Goal: Information Seeking & Learning: Understand process/instructions

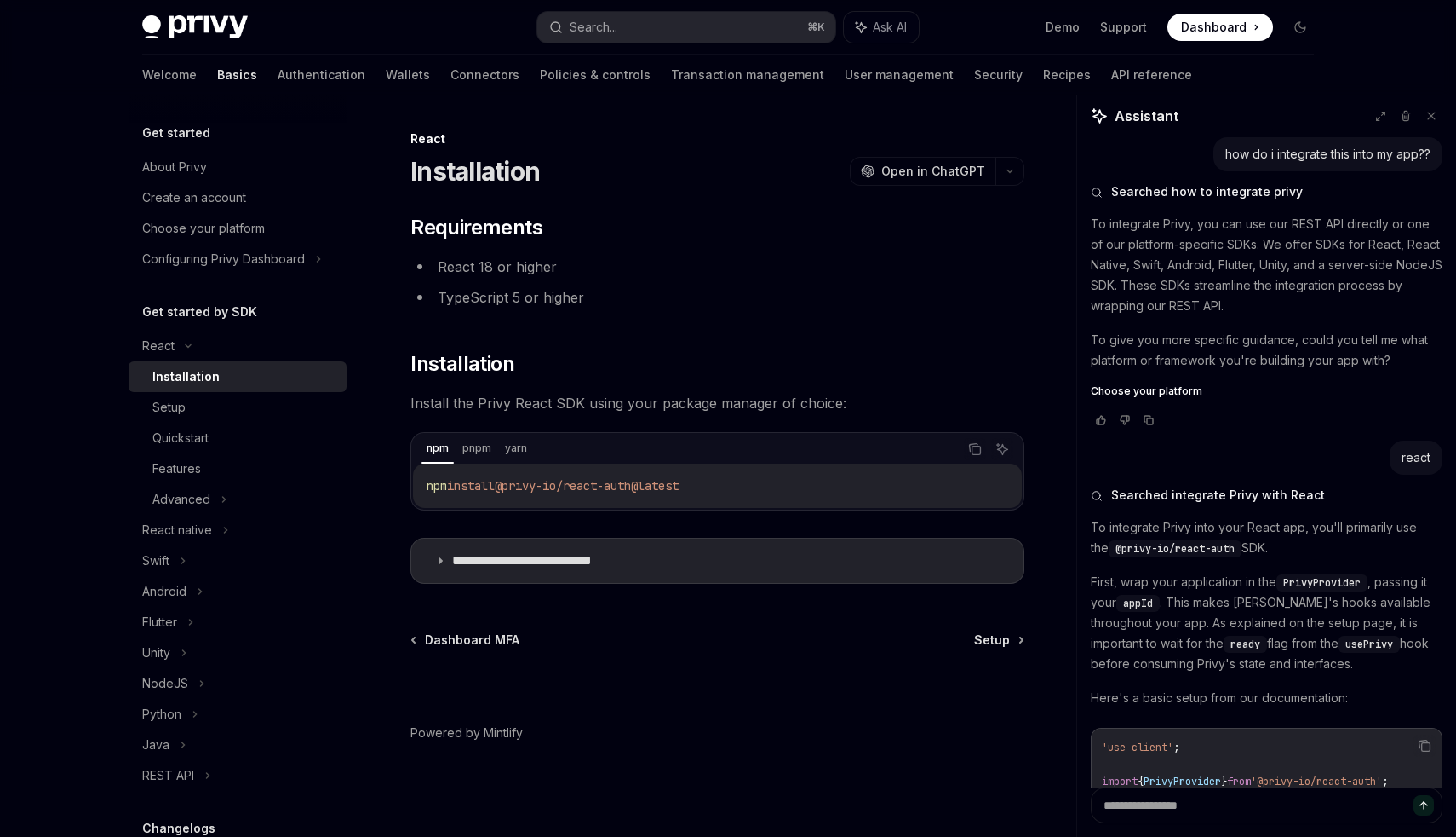
scroll to position [303, 0]
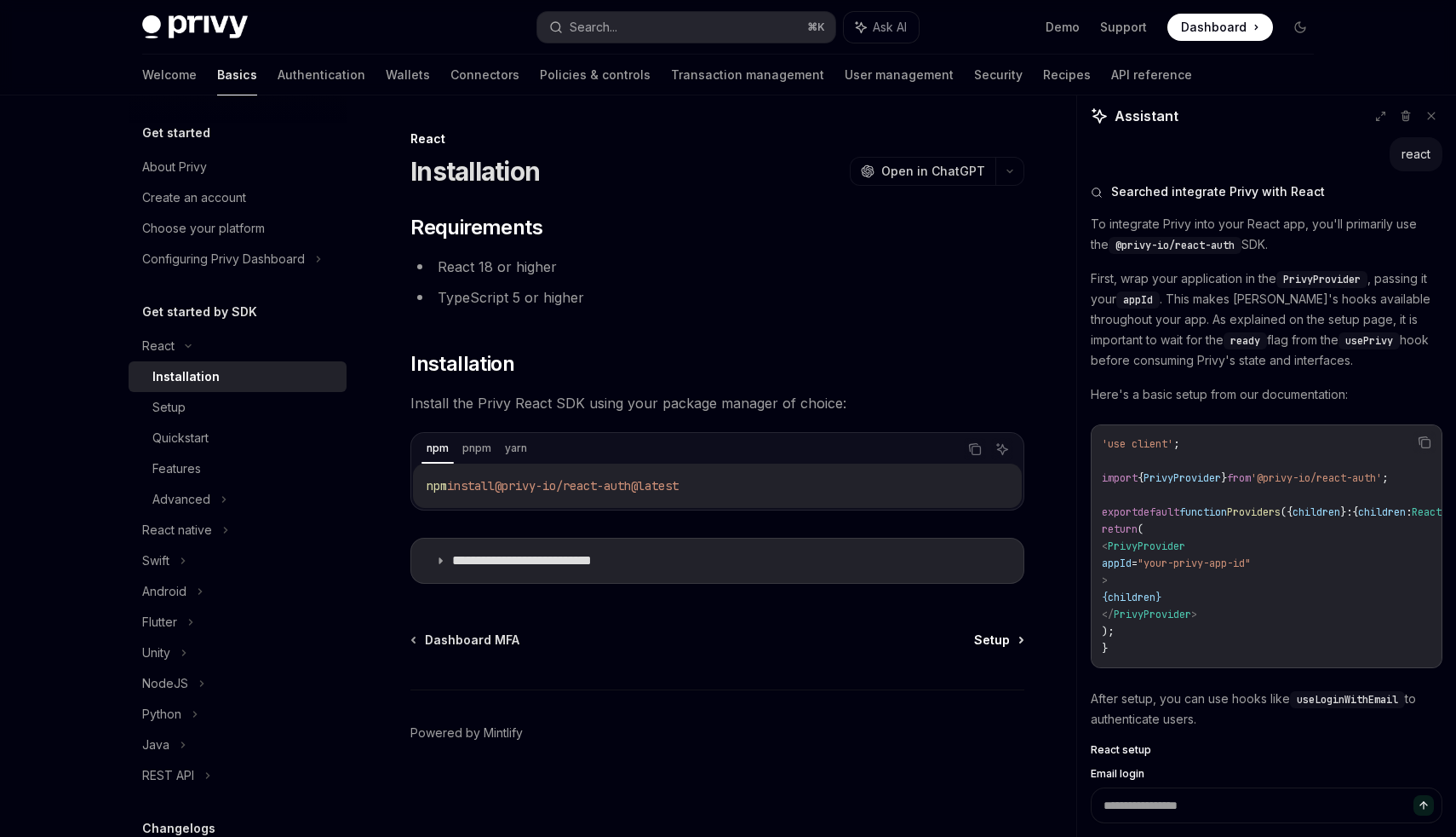
click at [994, 634] on span "Setup" at bounding box center [992, 639] width 36 height 17
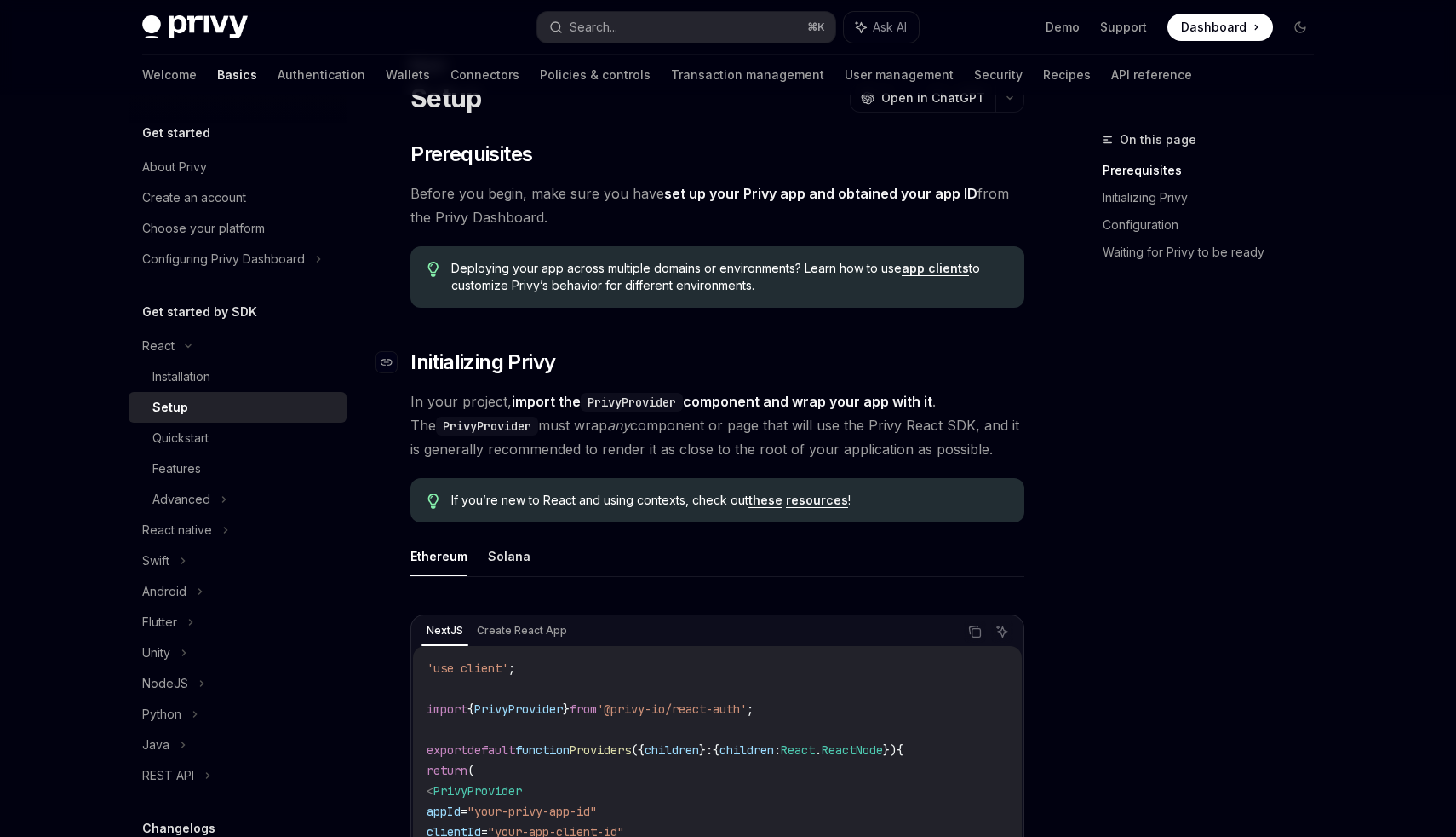
scroll to position [72, 0]
drag, startPoint x: 532, startPoint y: 670, endPoint x: 424, endPoint y: 670, distance: 108.0
copy span "'use client' ;"
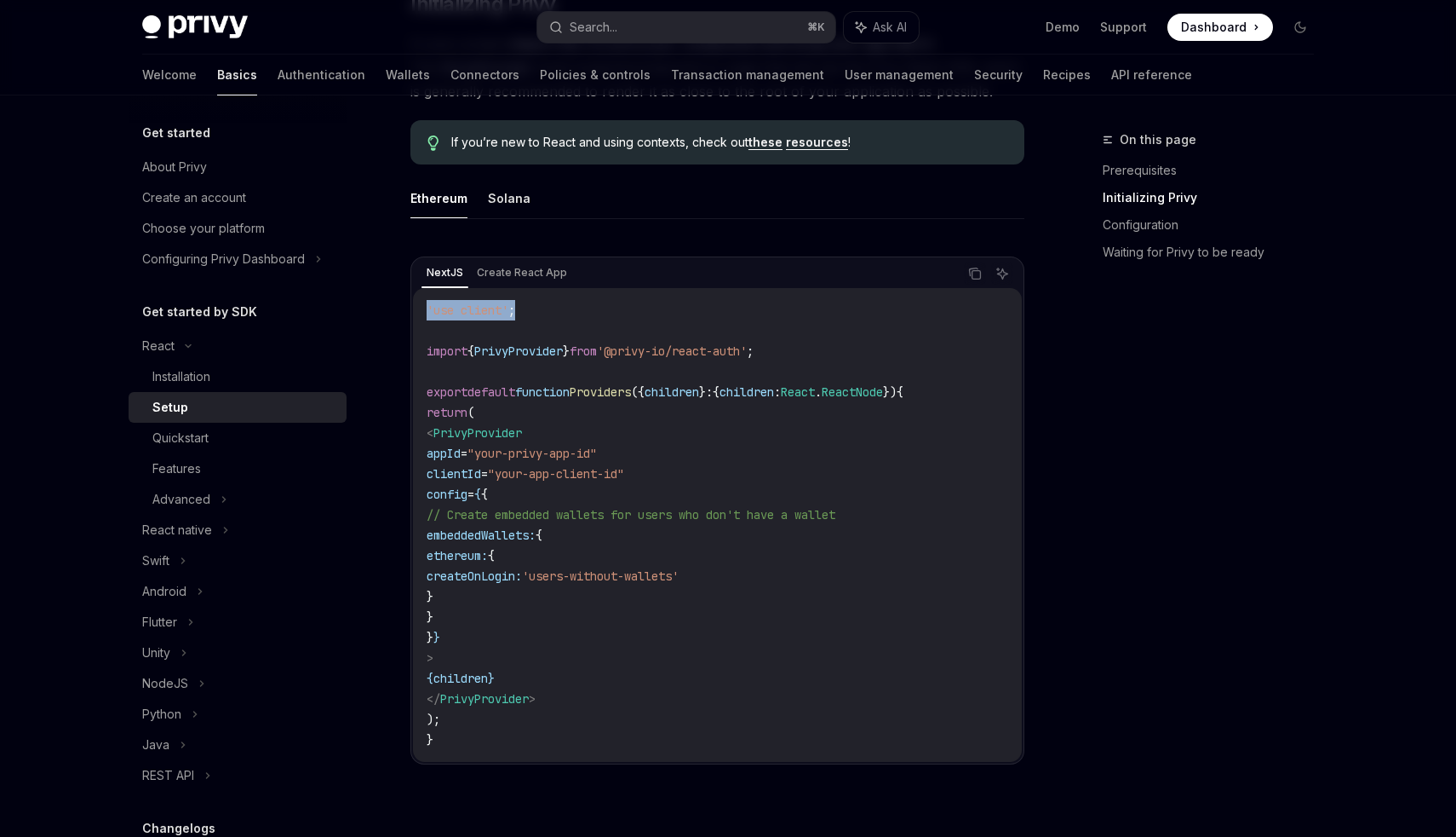
scroll to position [439, 0]
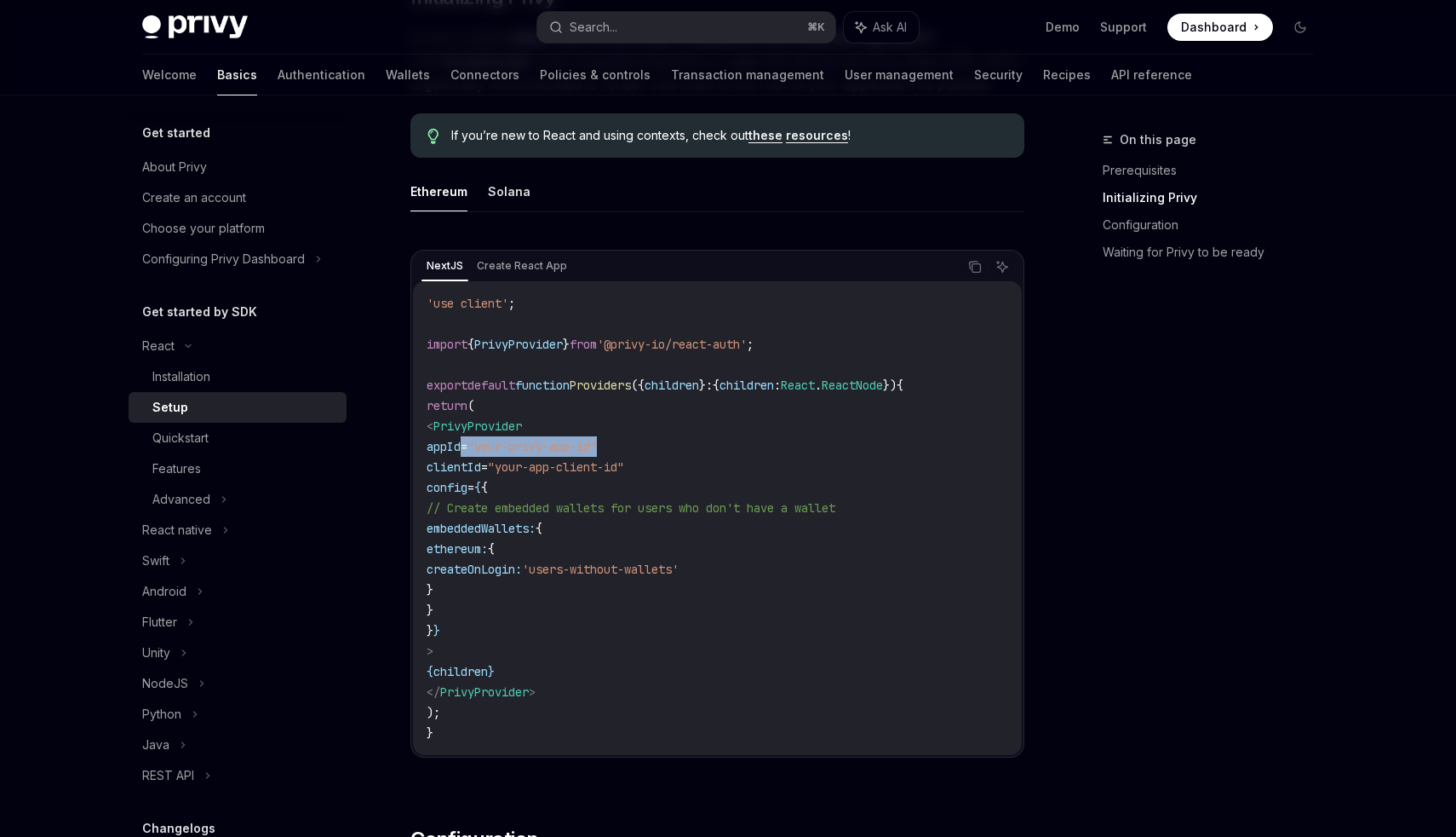
drag, startPoint x: 465, startPoint y: 450, endPoint x: 691, endPoint y: 443, distance: 226.1
click at [691, 443] on code "'use client' ; import { PrivyProvider } from '@privy-io/react-auth' ; export de…" at bounding box center [717, 518] width 582 height 450
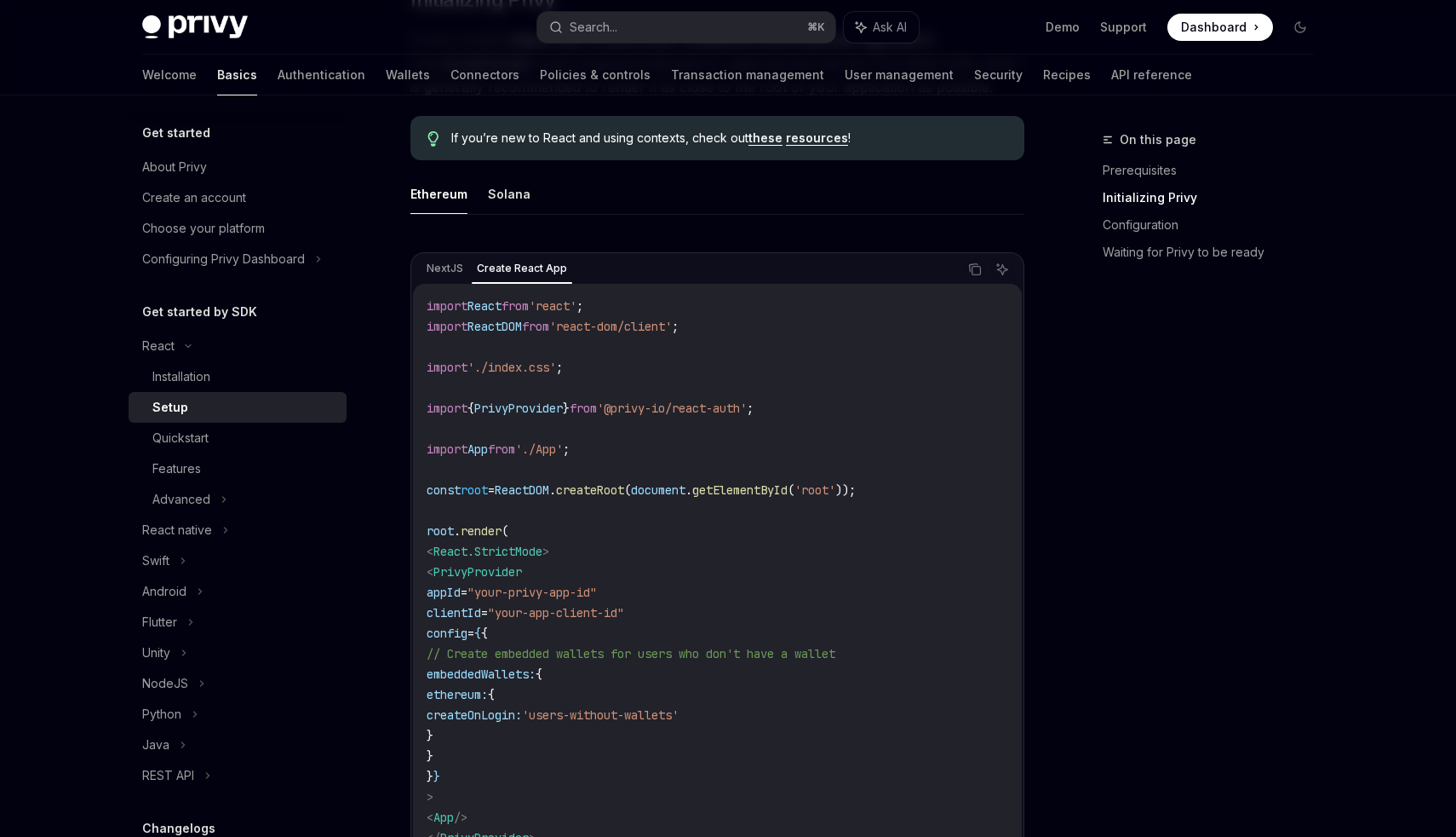
scroll to position [431, 0]
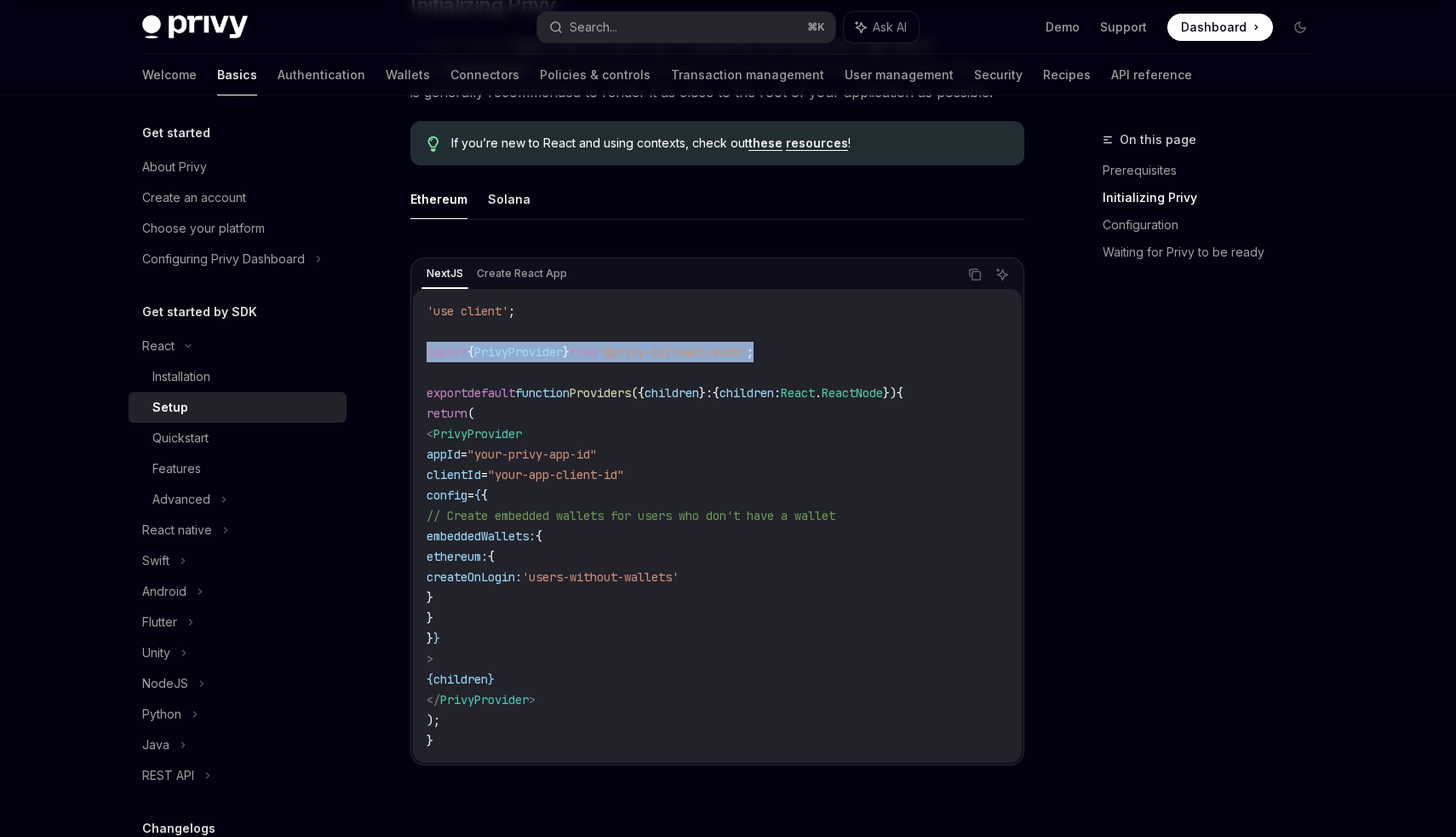
drag, startPoint x: 430, startPoint y: 352, endPoint x: 804, endPoint y: 353, distance: 374.0
click at [804, 353] on code "'use client' ; import { PrivyProvider } from '@privy-io/react-auth' ; export de…" at bounding box center [717, 525] width 582 height 450
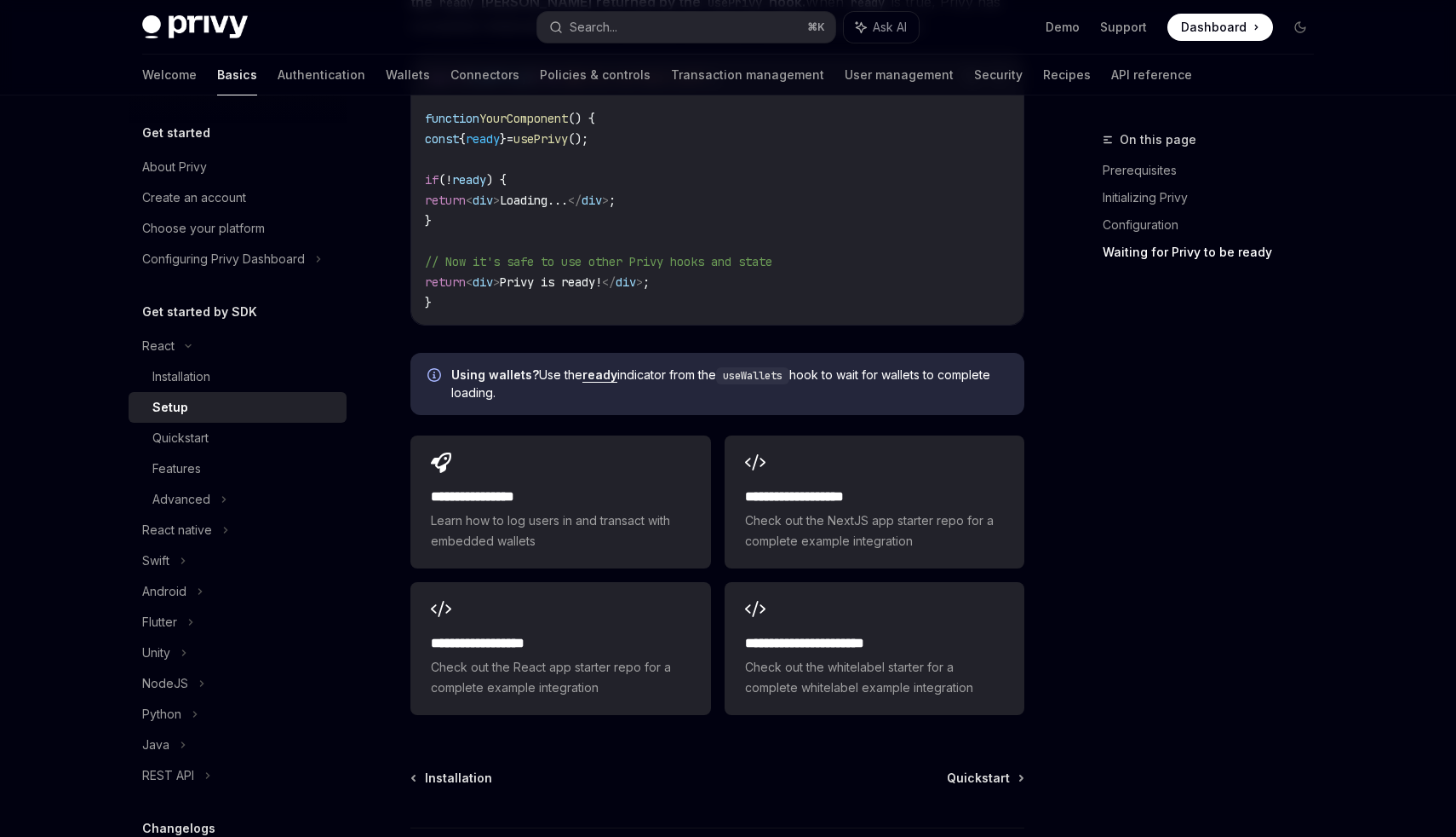
scroll to position [1981, 0]
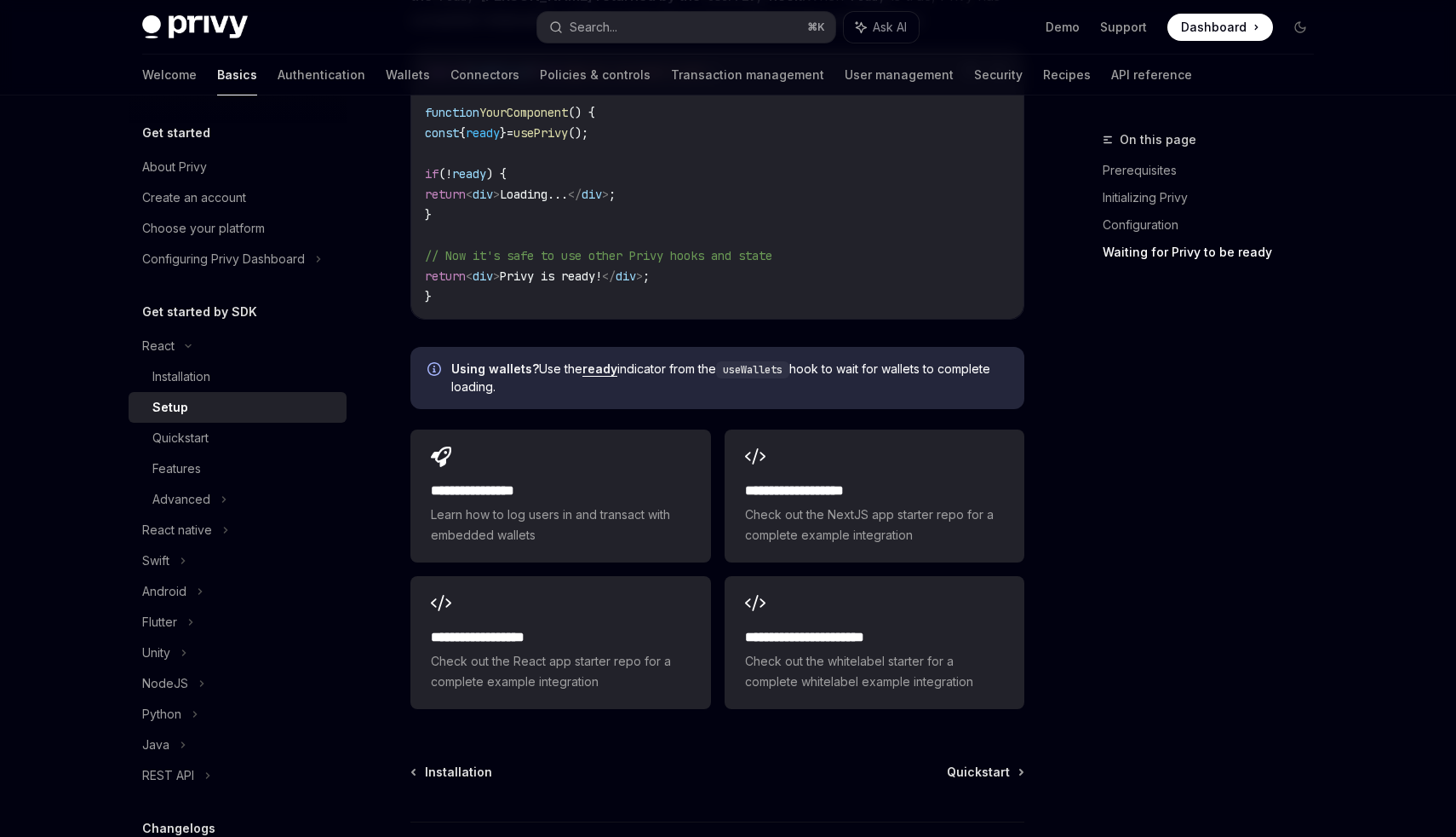
click at [1232, 29] on span "Dashboard" at bounding box center [1214, 27] width 65 height 17
